Goal: Transaction & Acquisition: Purchase product/service

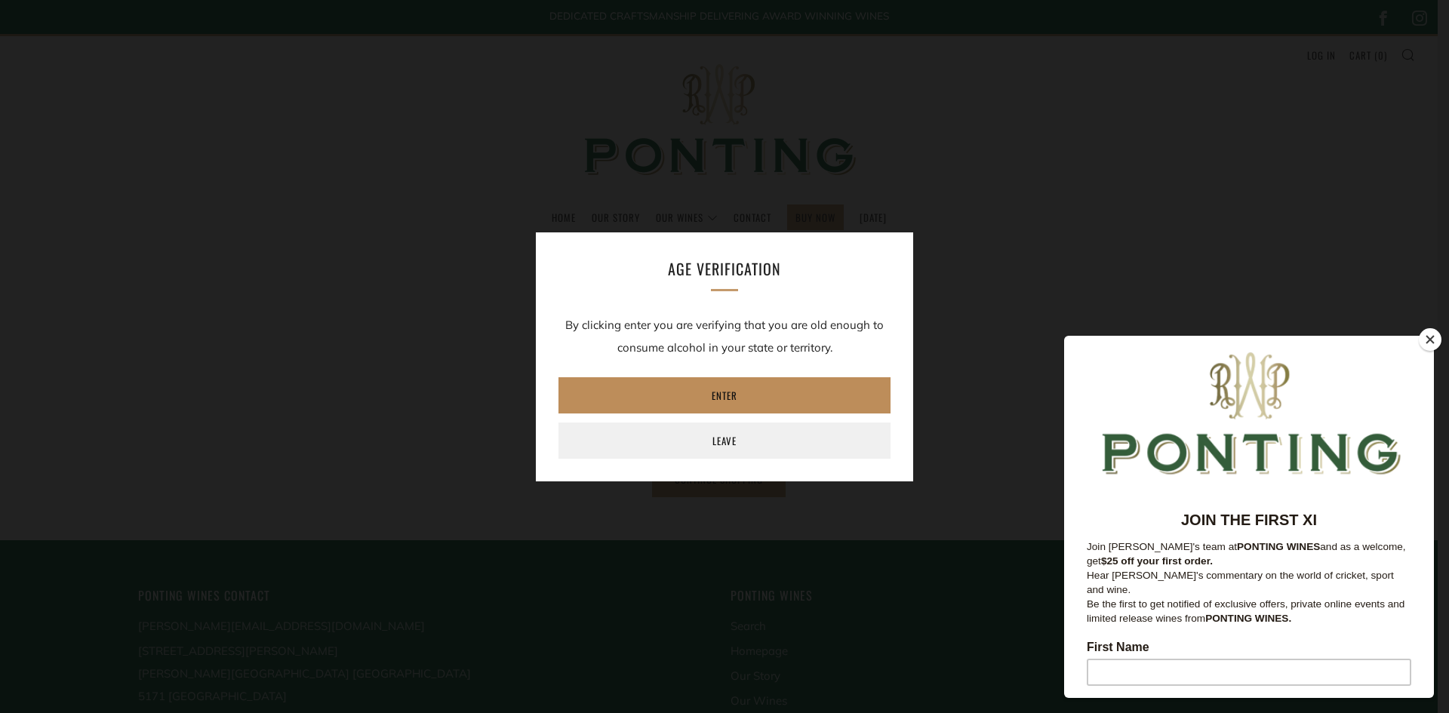
click at [730, 393] on link "Enter" at bounding box center [724, 395] width 332 height 36
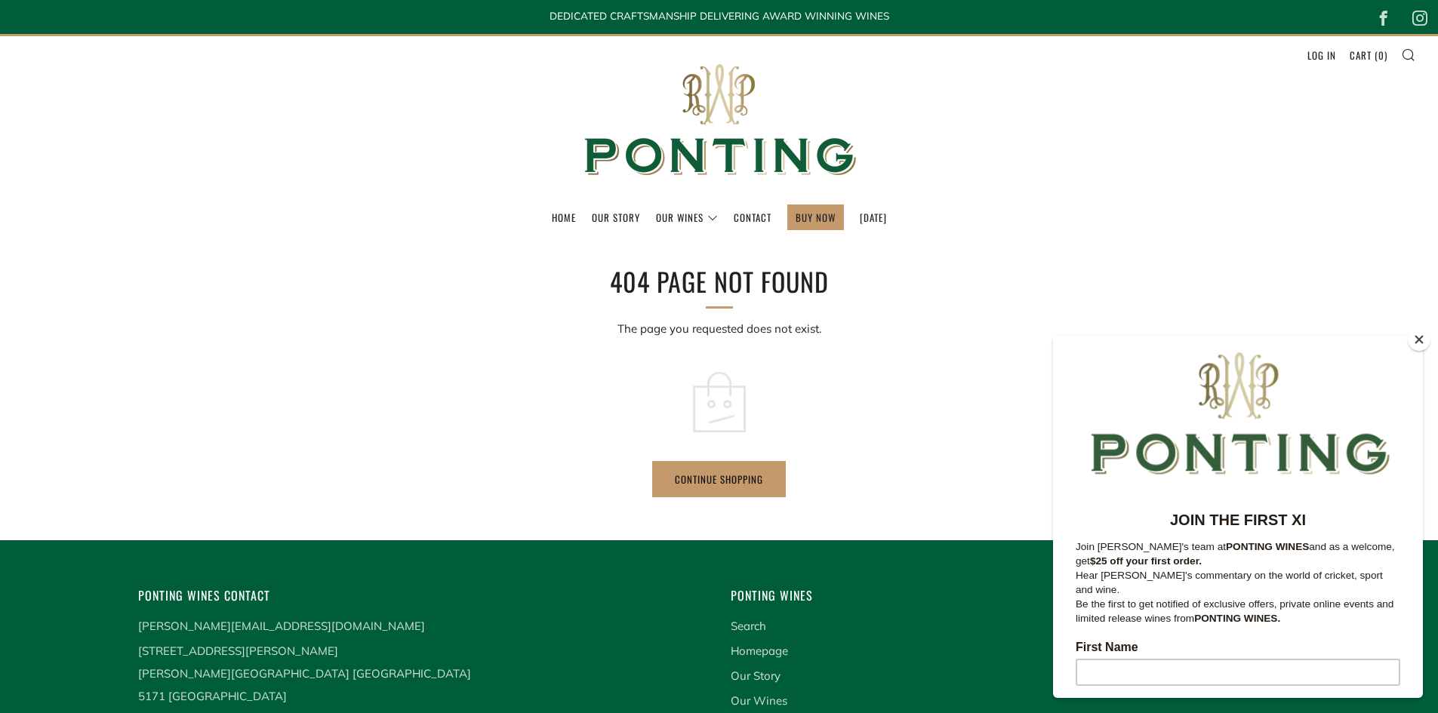
click at [1421, 334] on button "Close" at bounding box center [1418, 339] width 23 height 23
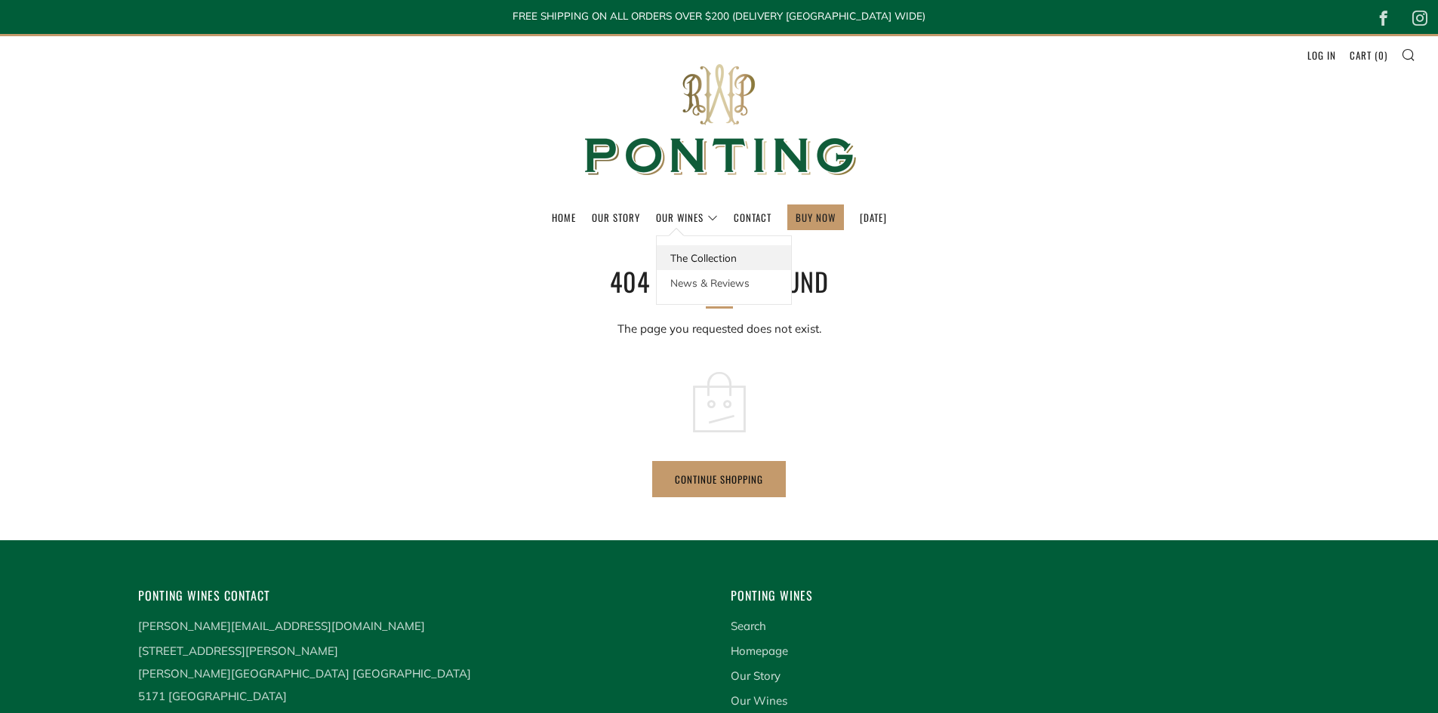
click at [678, 261] on link "The Collection" at bounding box center [724, 257] width 134 height 25
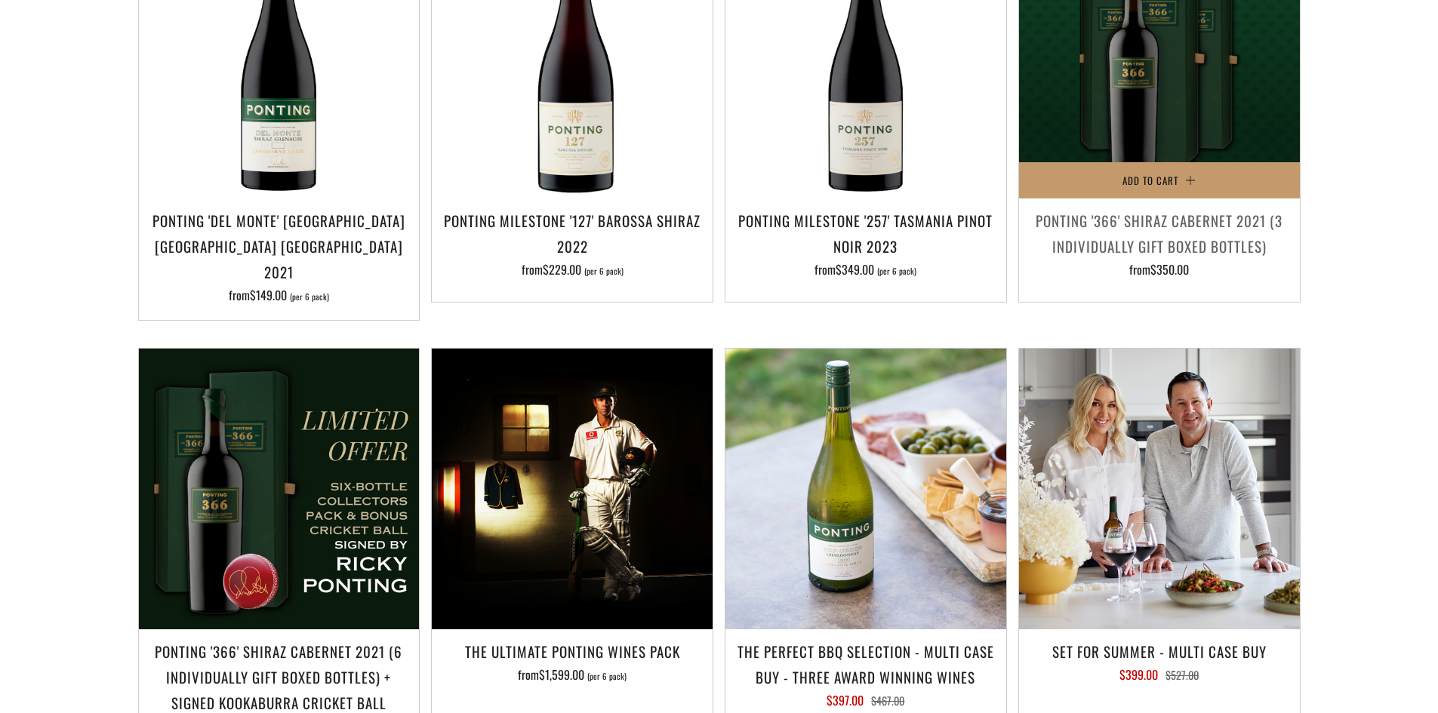
scroll to position [1283, 0]
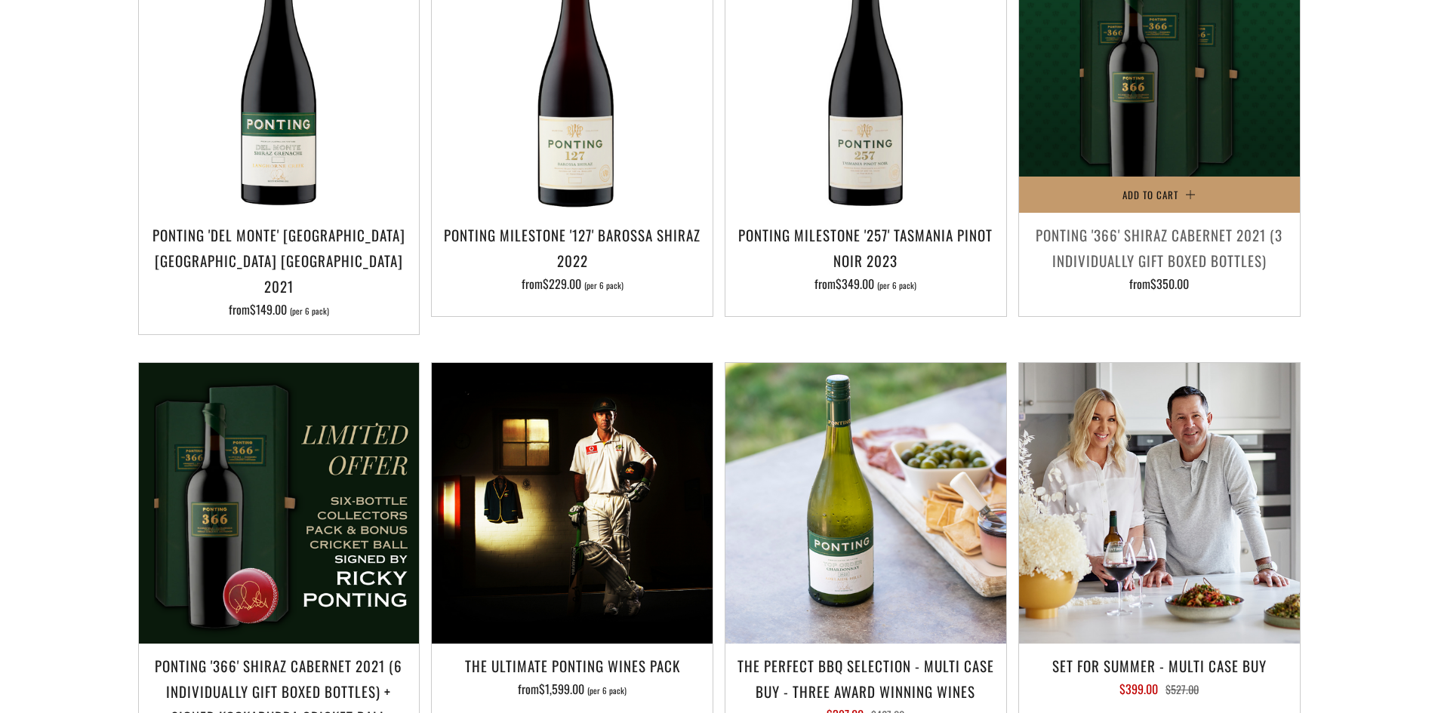
click at [1124, 222] on h3 "Ponting '366' Shiraz Cabernet 2021 (3 individually gift boxed bottles)" at bounding box center [1159, 247] width 266 height 51
